Goal: Transaction & Acquisition: Download file/media

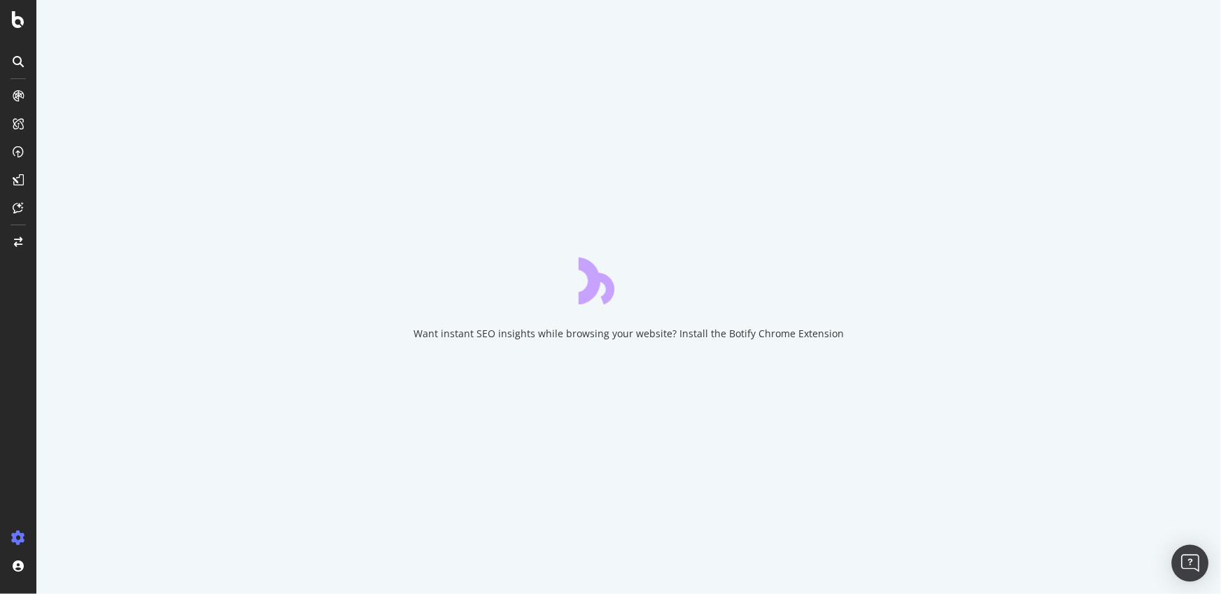
click at [1195, 568] on img "Open Intercom Messenger" at bounding box center [1190, 563] width 18 height 18
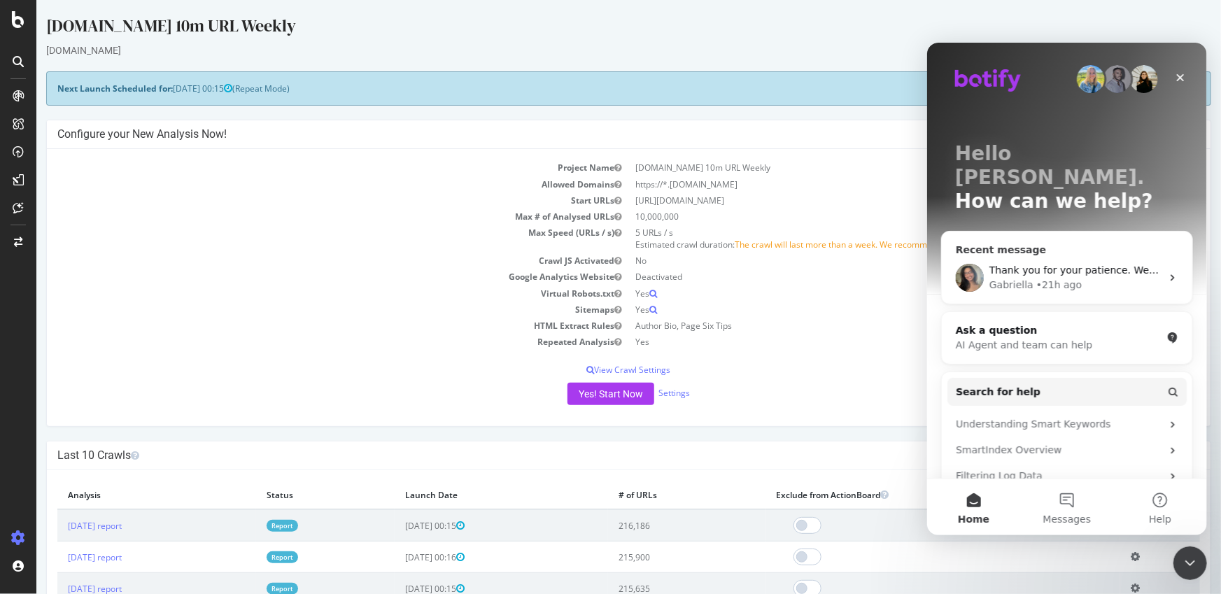
click at [1062, 251] on div "Thank you for your patience. We will try to get back to you as soon as possible…" at bounding box center [1066, 277] width 250 height 52
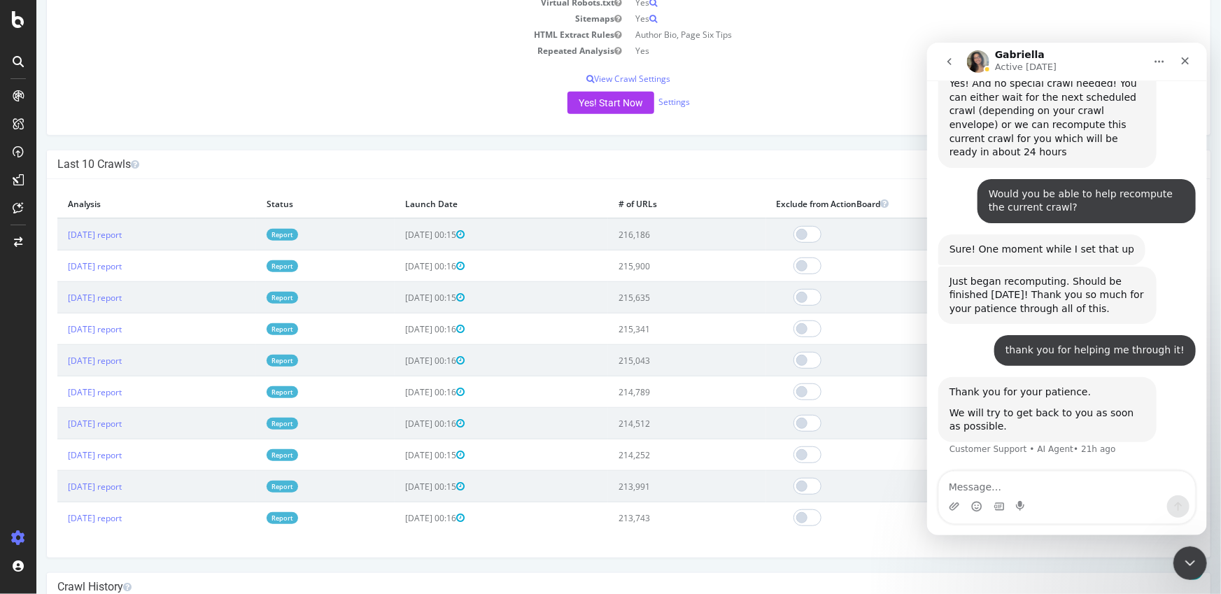
scroll to position [299, 0]
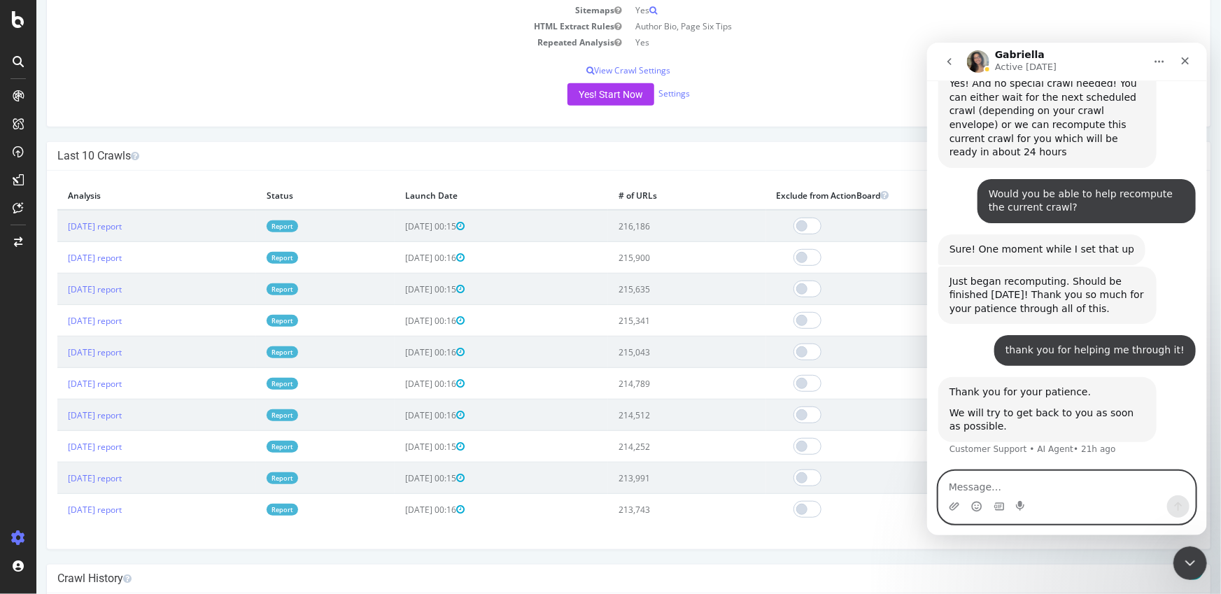
click at [1075, 490] on textarea "Message…" at bounding box center [1066, 483] width 256 height 24
type textarea "Hi, can you advise where I can access the"
click at [162, 162] on h4 "Last 10 Crawls" at bounding box center [628, 156] width 1142 height 14
click at [97, 230] on link "[DATE] report" at bounding box center [94, 226] width 54 height 12
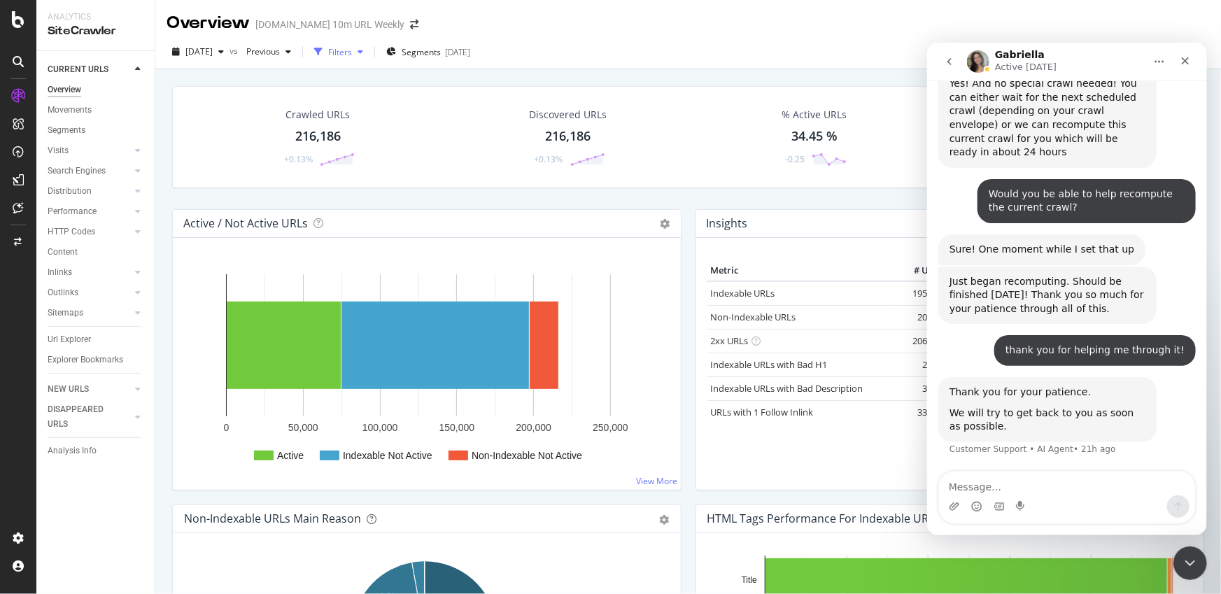
click at [369, 48] on div "button" at bounding box center [360, 52] width 17 height 8
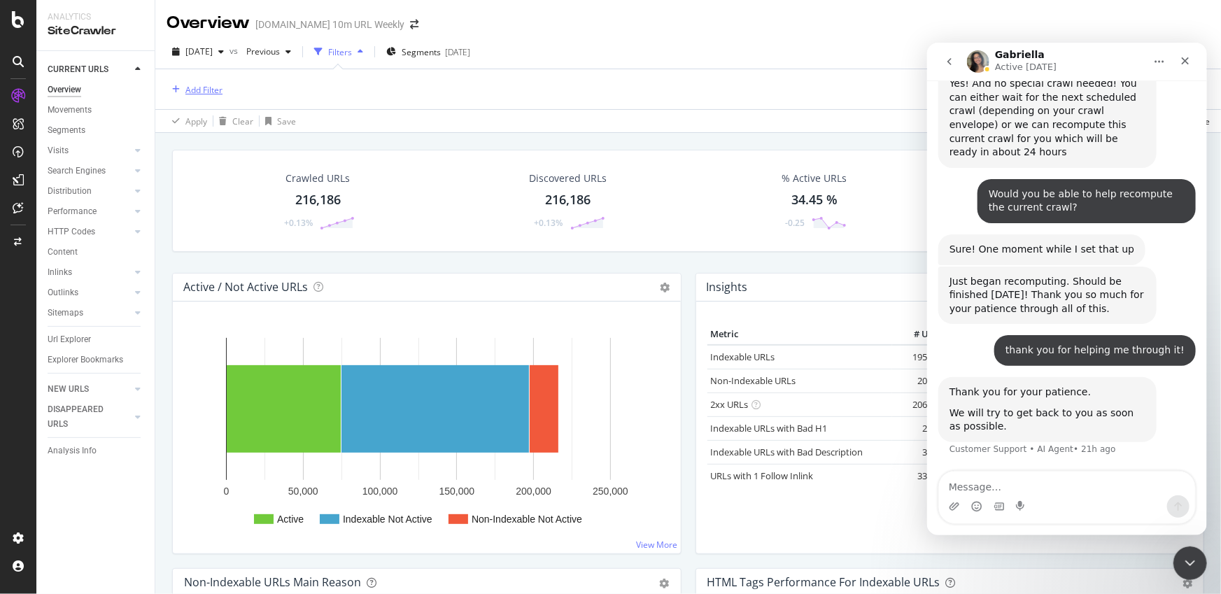
click at [195, 84] on div "Add Filter" at bounding box center [203, 90] width 37 height 12
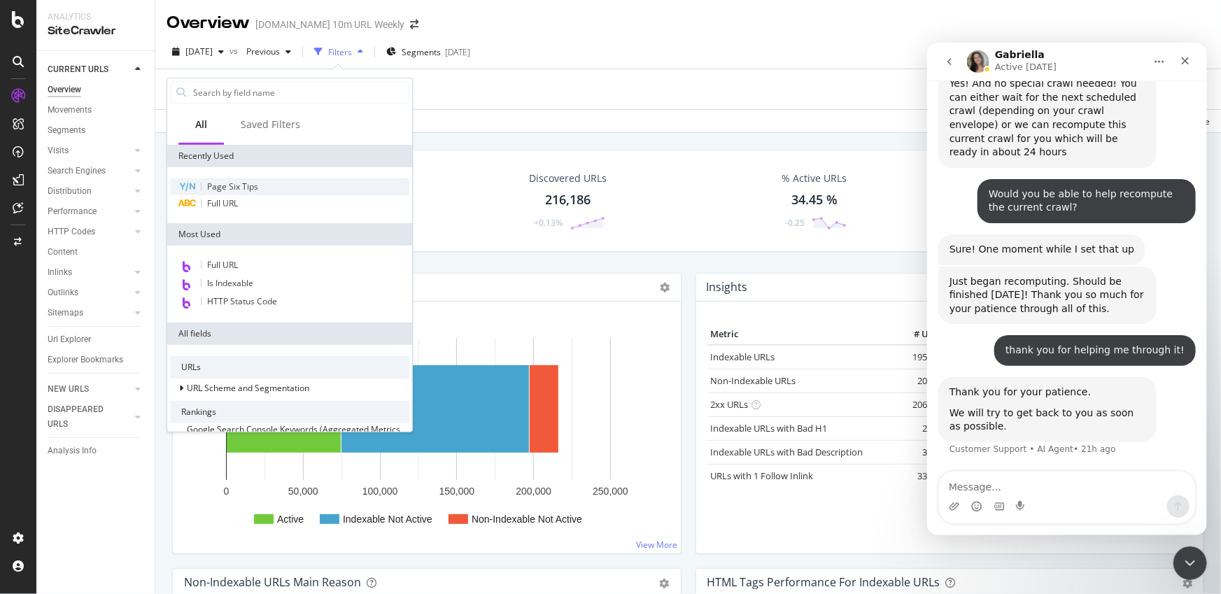
click at [227, 180] on span "Page Six Tips" at bounding box center [232, 186] width 51 height 12
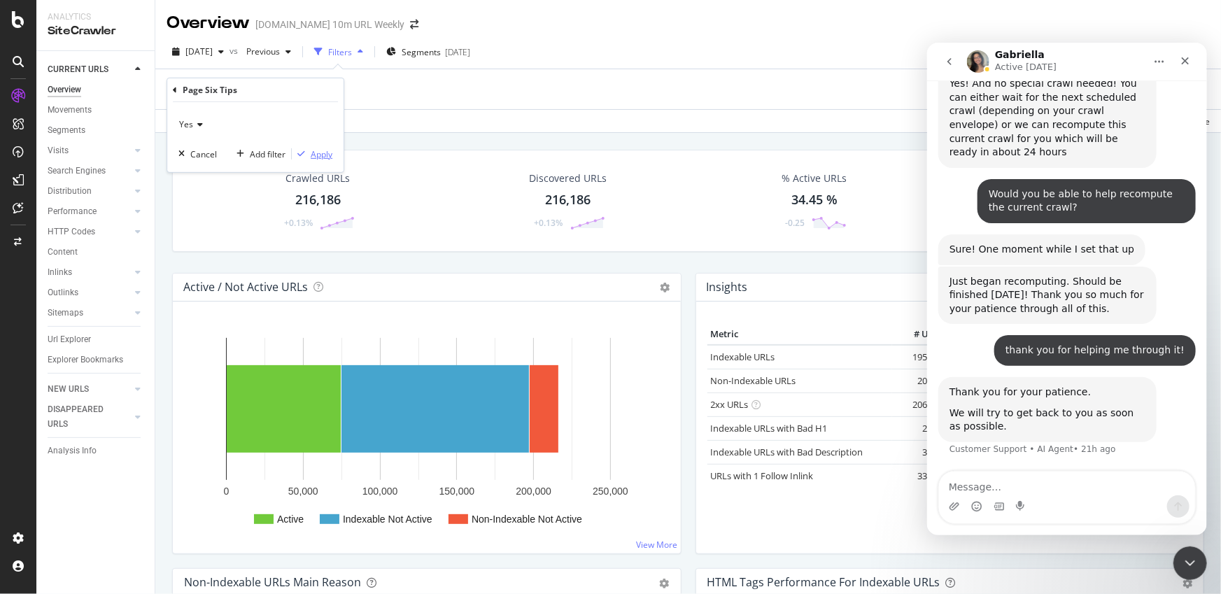
click at [309, 151] on div "button" at bounding box center [301, 154] width 19 height 8
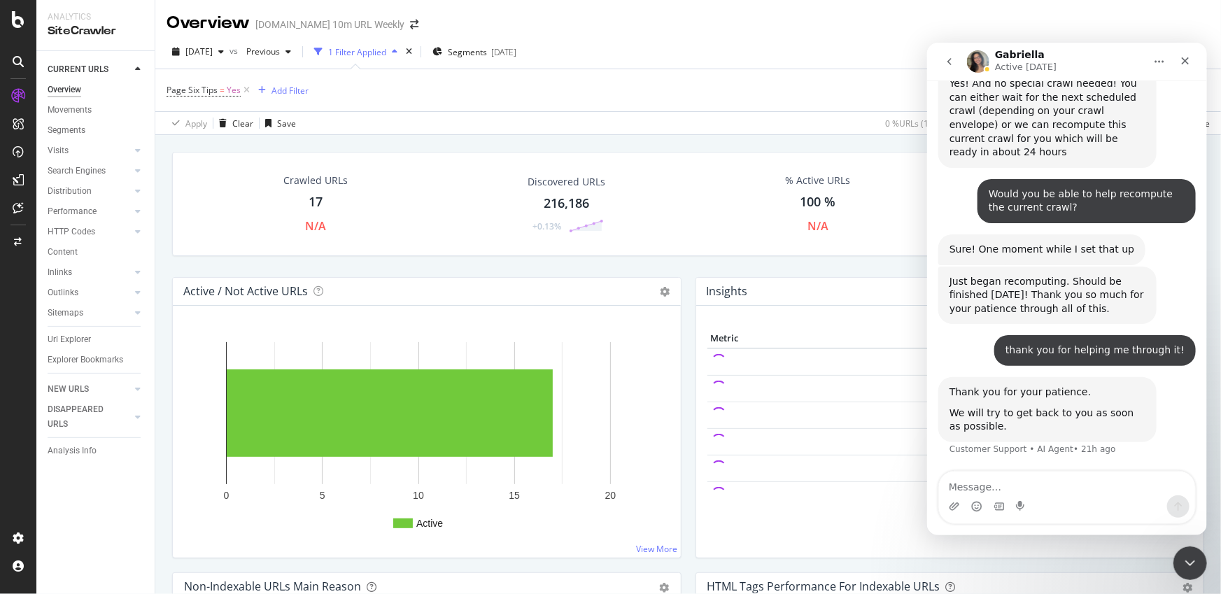
click at [313, 206] on div "17" at bounding box center [316, 202] width 14 height 18
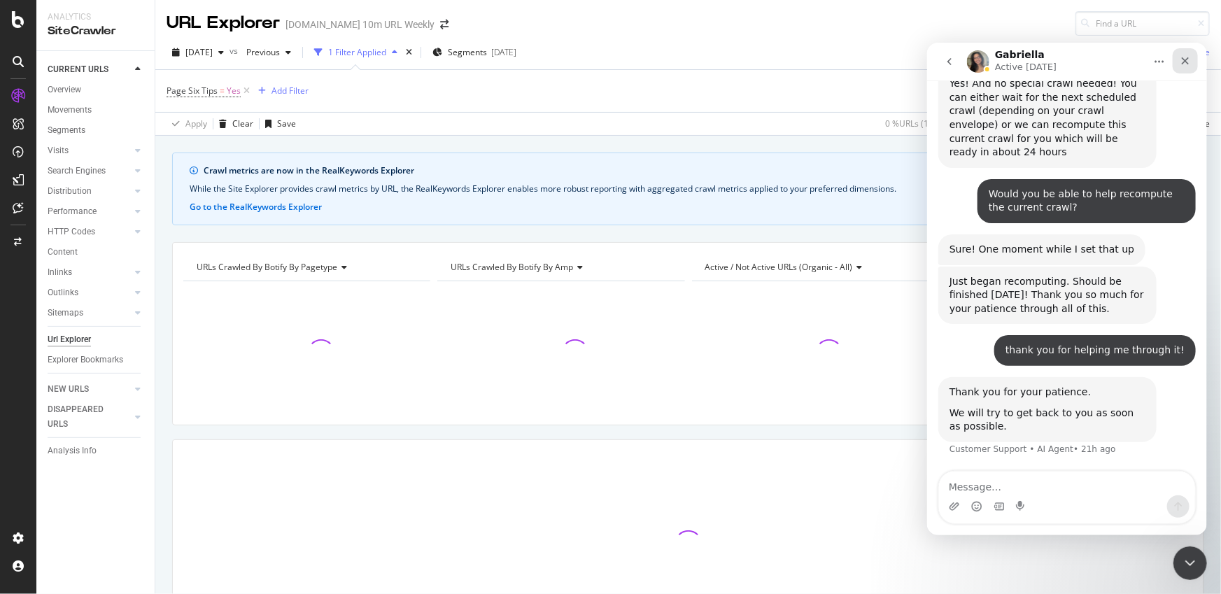
click at [1186, 60] on icon "Close" at bounding box center [1184, 60] width 11 height 11
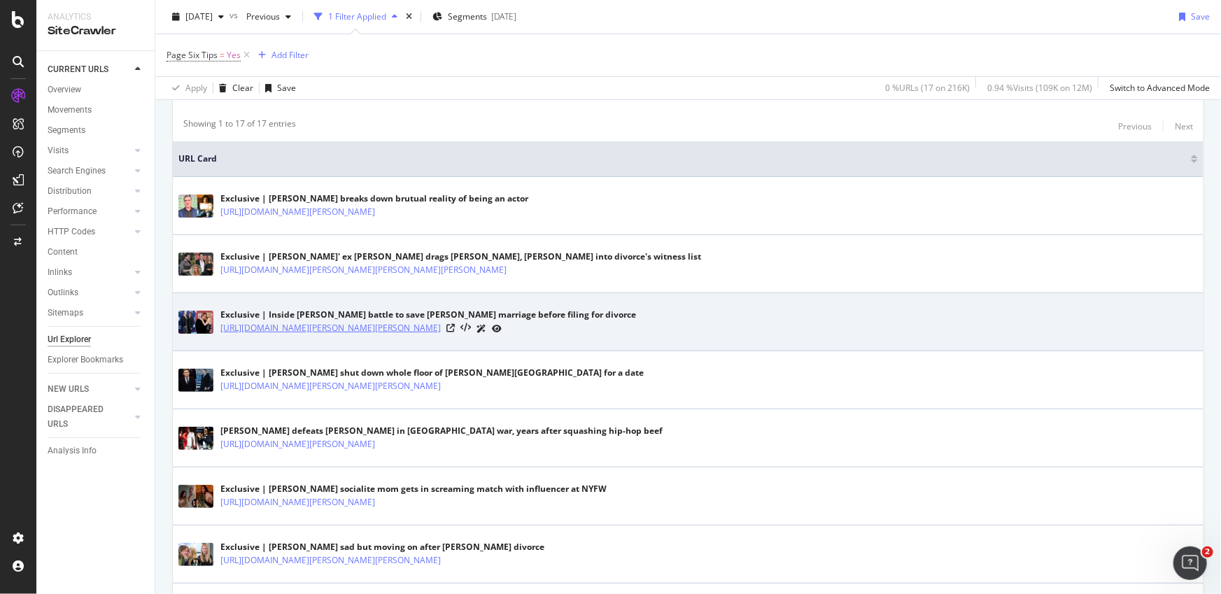
scroll to position [293, 0]
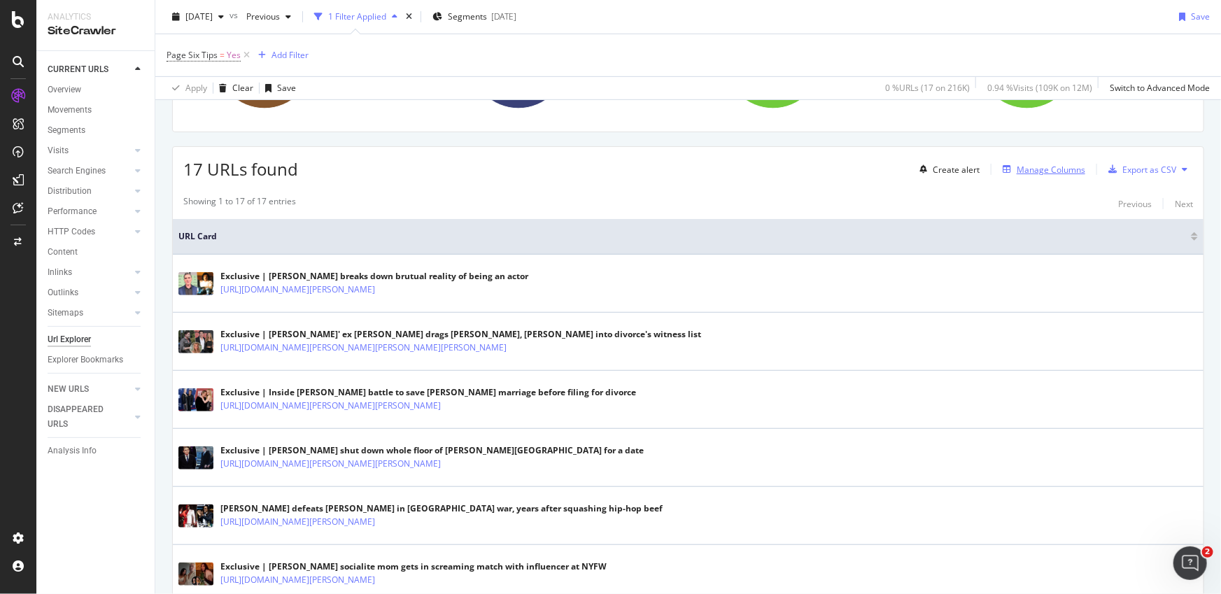
click at [1055, 171] on div "Manage Columns" at bounding box center [1050, 170] width 69 height 12
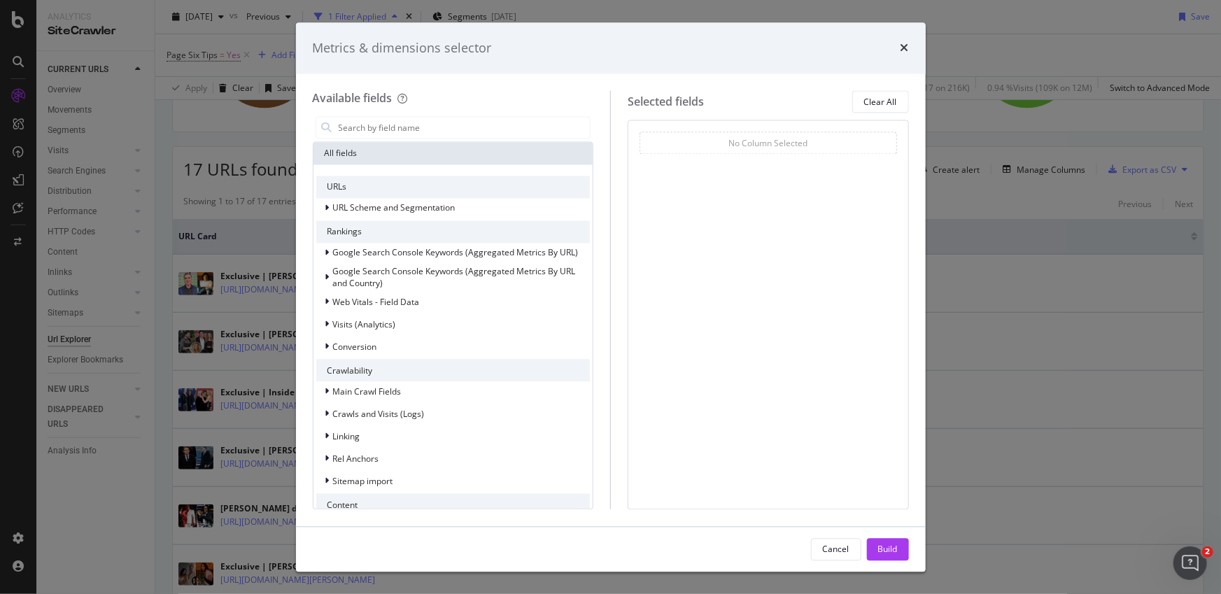
click at [731, 141] on div "No Column Selected" at bounding box center [767, 143] width 79 height 12
click at [417, 127] on input "modal" at bounding box center [463, 128] width 253 height 21
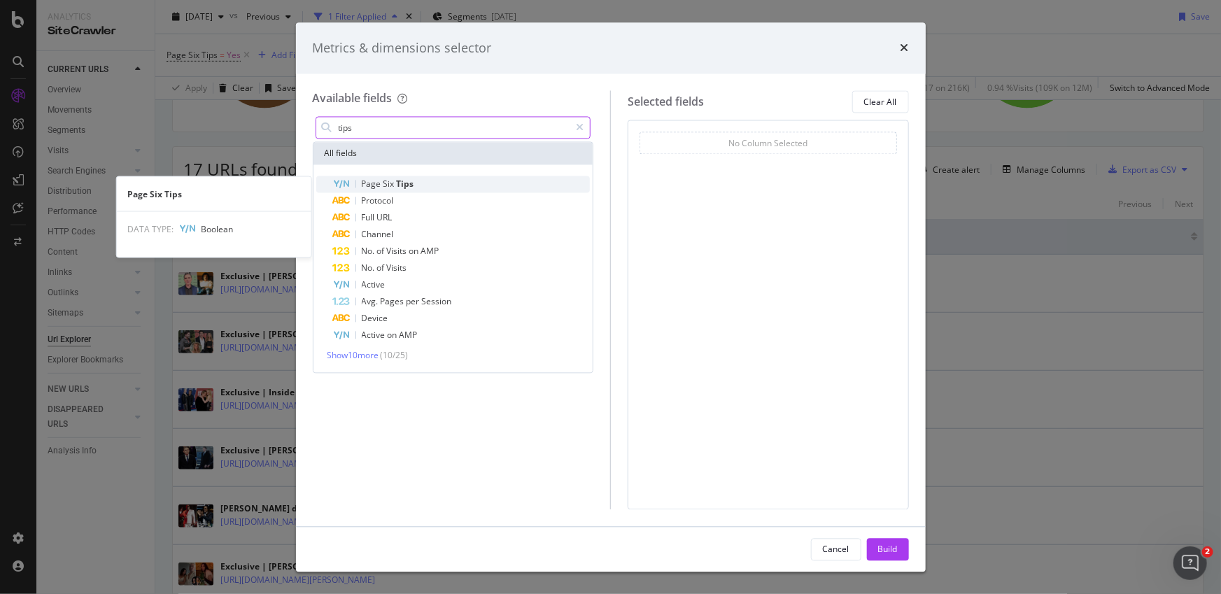
type input "tips"
click at [406, 183] on span "Tips" at bounding box center [405, 184] width 17 height 12
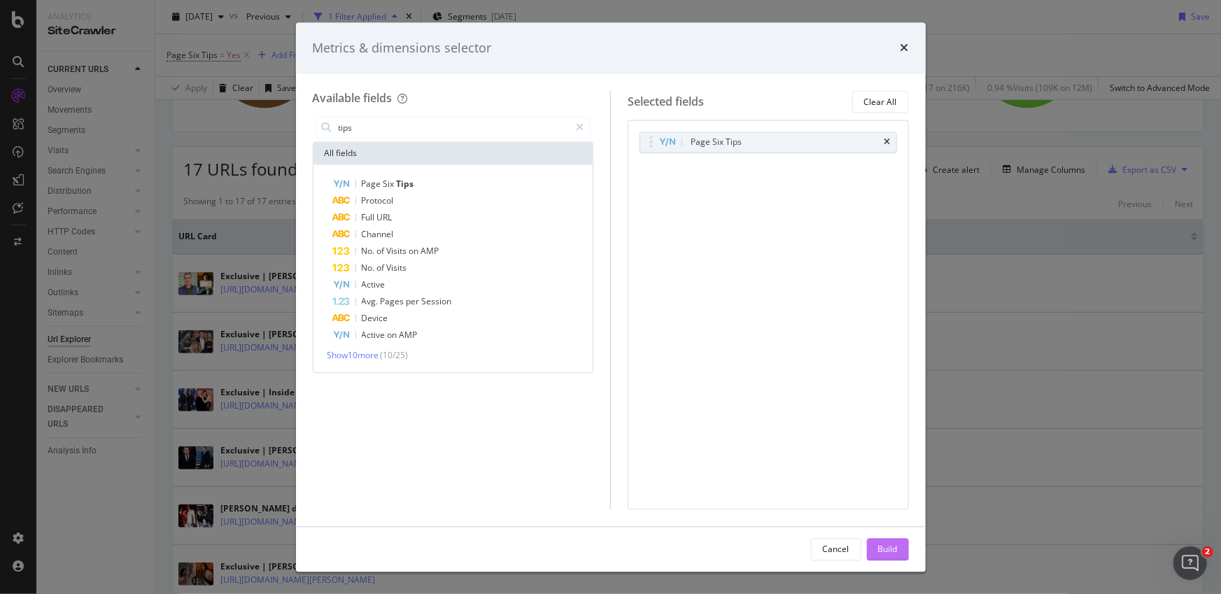
click at [881, 545] on div "Build" at bounding box center [888, 549] width 20 height 12
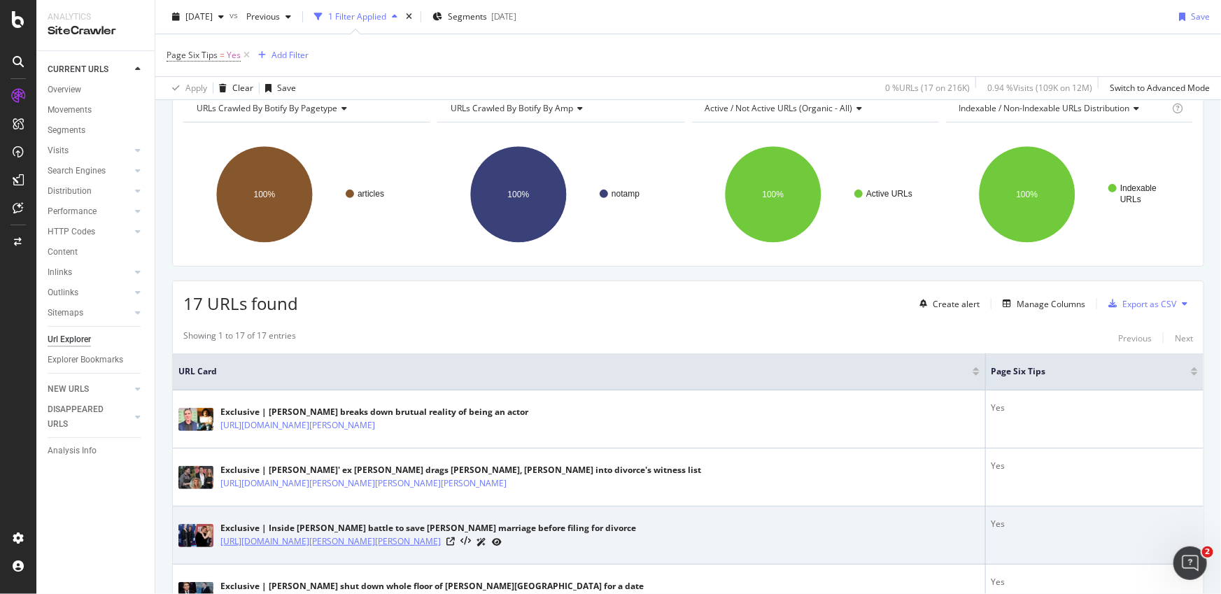
scroll to position [322, 0]
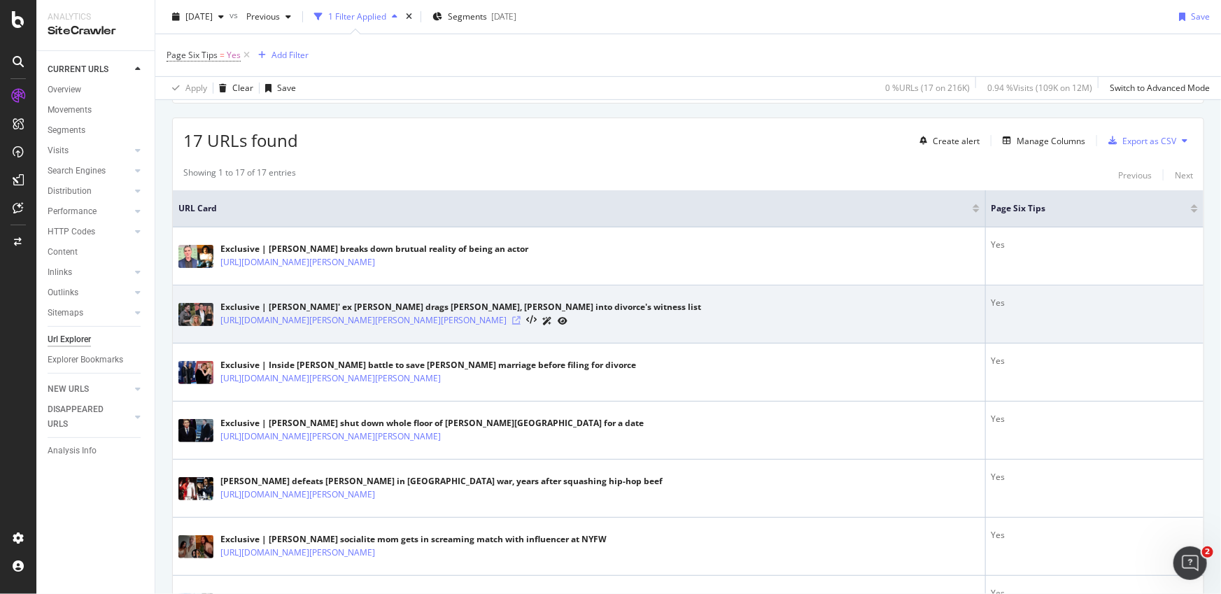
click at [520, 319] on icon at bounding box center [516, 320] width 8 height 8
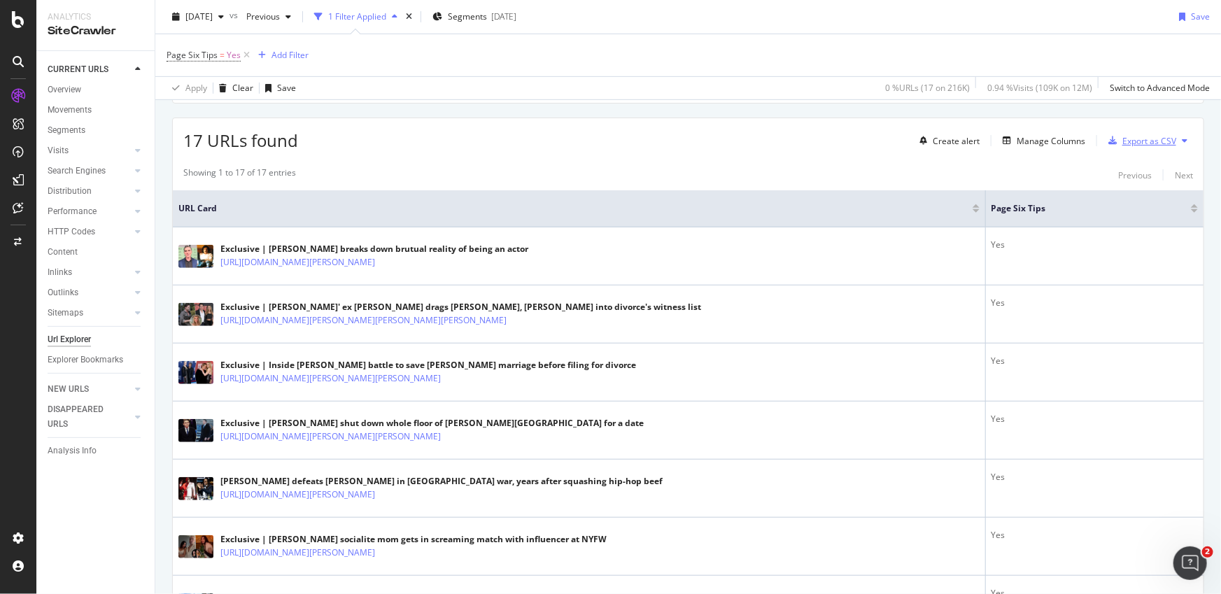
click at [1158, 142] on div "Export as CSV" at bounding box center [1149, 141] width 54 height 12
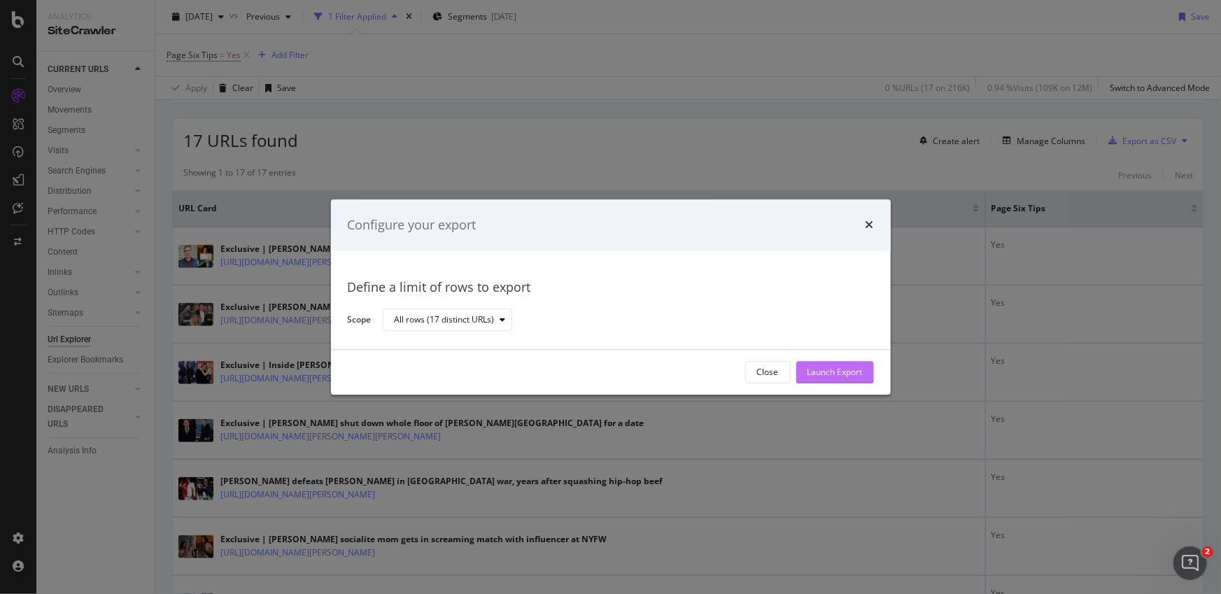
click at [839, 368] on div "Launch Export" at bounding box center [834, 373] width 55 height 12
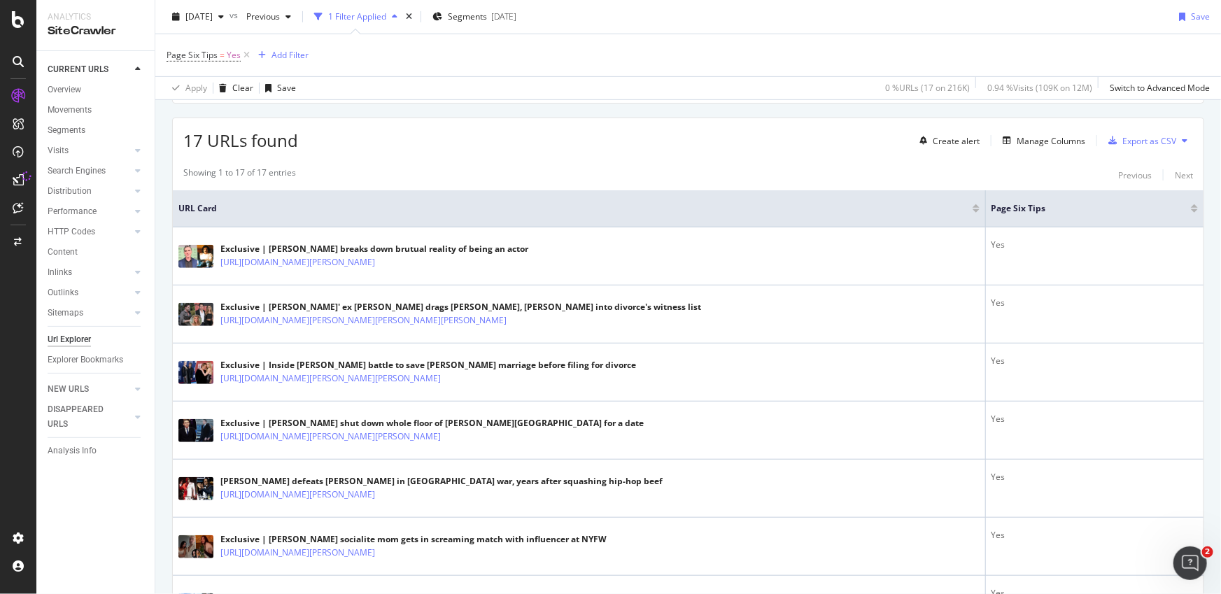
drag, startPoint x: 642, startPoint y: 153, endPoint x: 631, endPoint y: 154, distance: 11.2
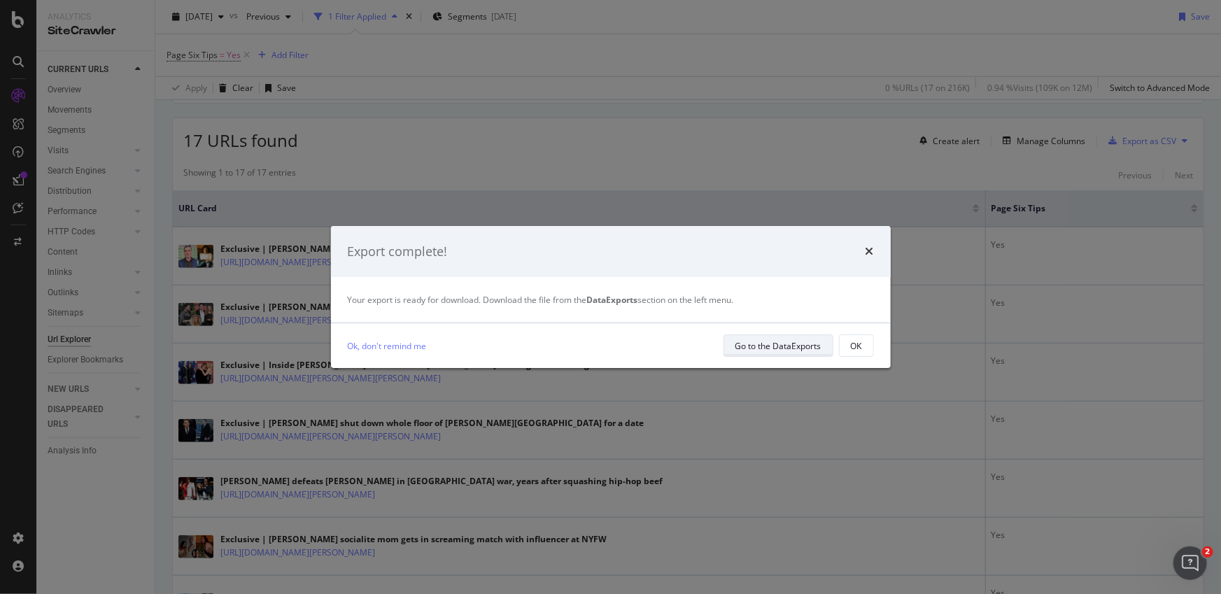
click at [784, 342] on div "Go to the DataExports" at bounding box center [778, 346] width 86 height 12
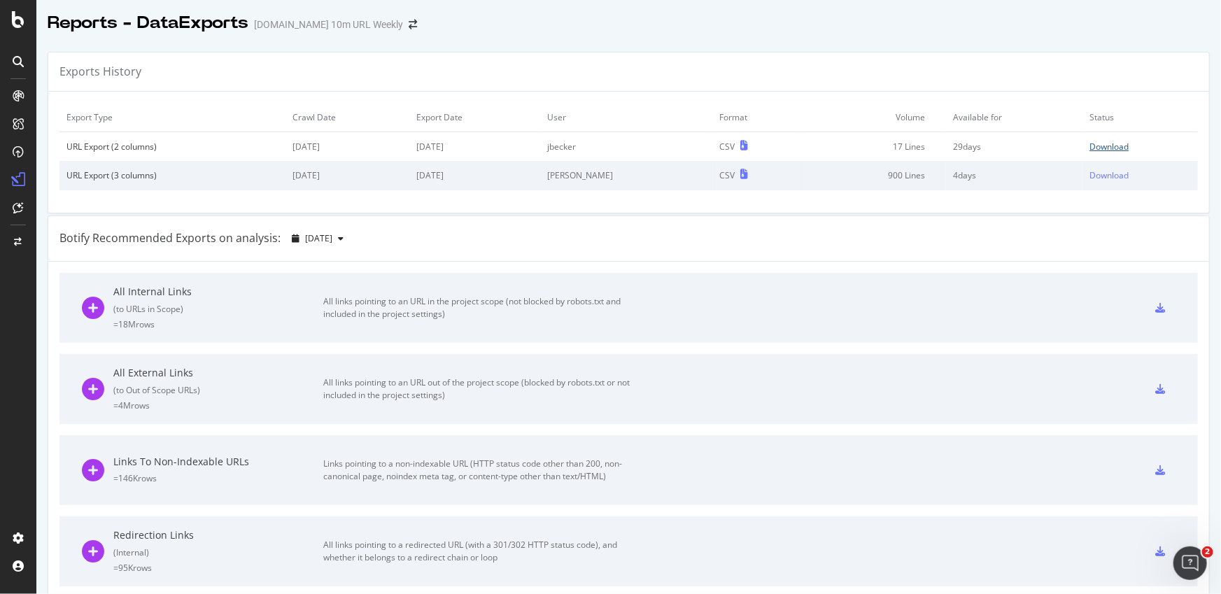
click at [1102, 143] on div "Download" at bounding box center [1108, 147] width 39 height 12
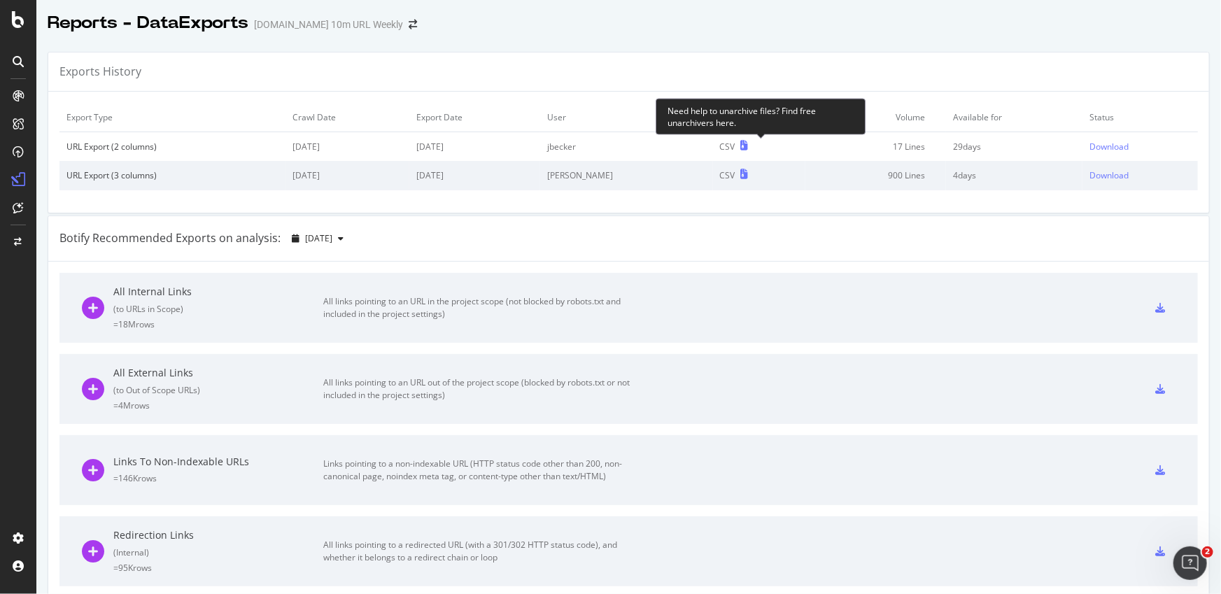
click at [748, 147] on icon at bounding box center [745, 146] width 8 height 10
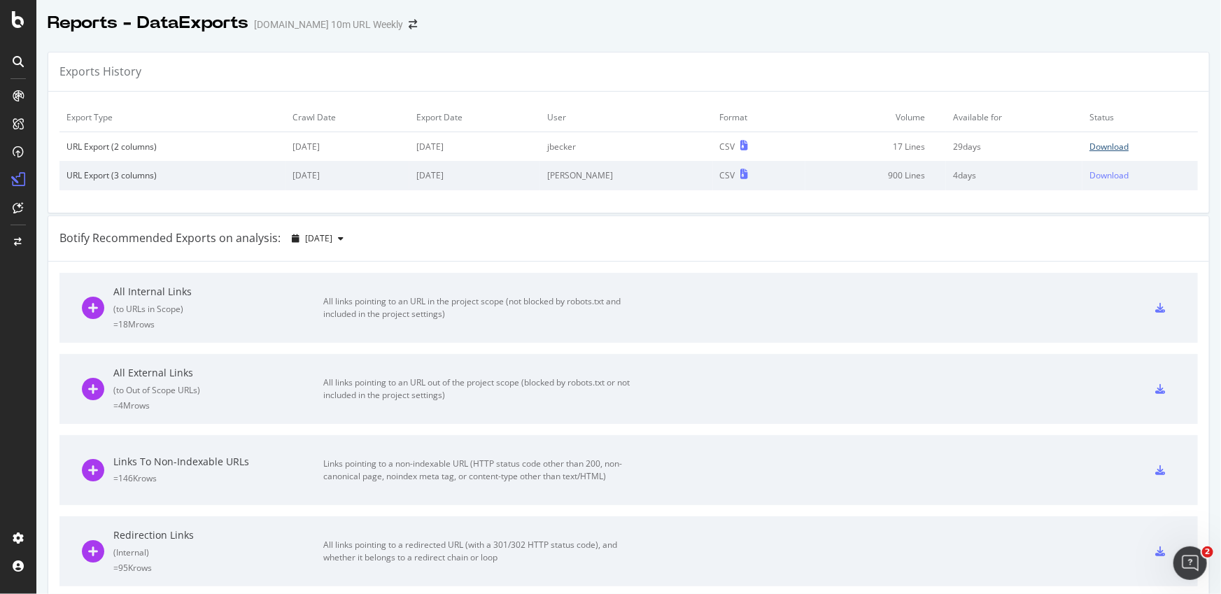
click at [1107, 147] on div "Download" at bounding box center [1108, 147] width 39 height 12
